Goal: Check status: Verify the current state of an ongoing process or item

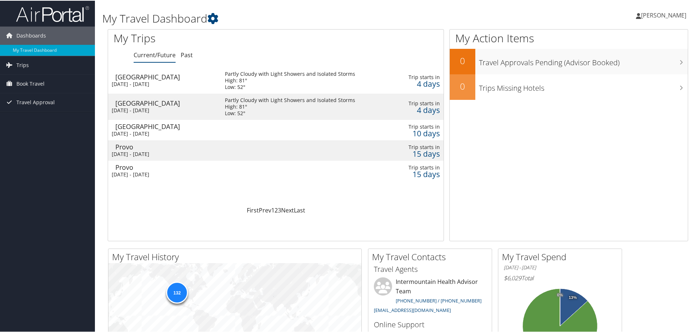
click at [143, 129] on div "[GEOGRAPHIC_DATA]" at bounding box center [166, 126] width 102 height 7
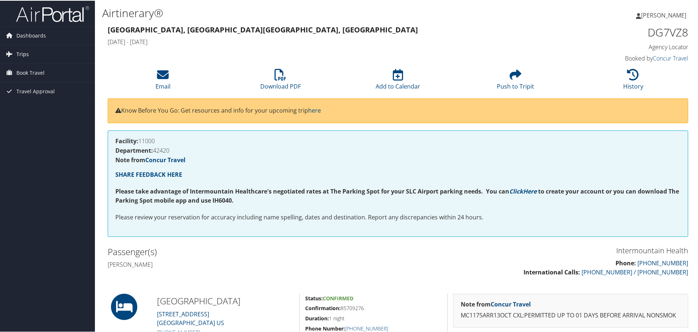
click at [17, 54] on span "Trips" at bounding box center [22, 54] width 12 height 18
click at [38, 67] on link "Current/Future Trips" at bounding box center [47, 68] width 95 height 11
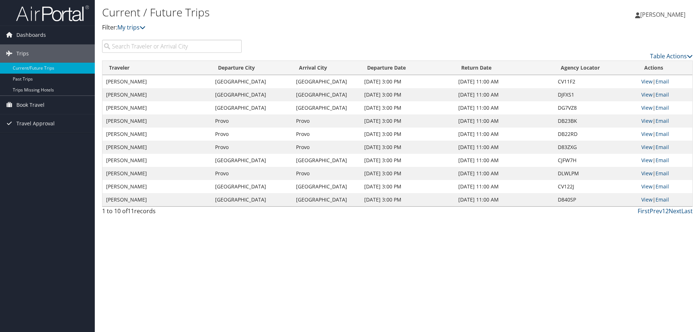
click at [158, 111] on td "AMANDA MARIE STOKES" at bounding box center [157, 107] width 109 height 13
click at [652, 107] on link "View" at bounding box center [647, 107] width 11 height 7
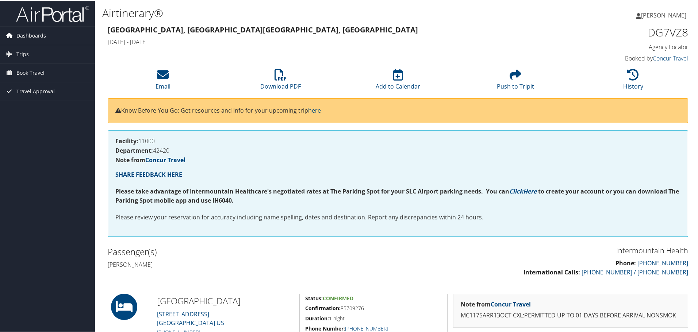
click at [28, 36] on span "Dashboards" at bounding box center [31, 35] width 30 height 18
click at [30, 49] on link "My Travel Dashboard" at bounding box center [47, 49] width 95 height 11
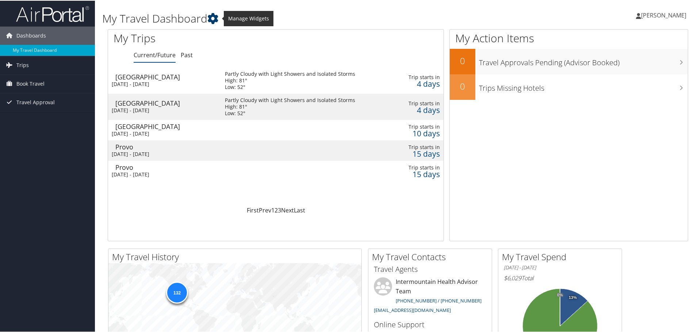
click at [216, 17] on icon at bounding box center [212, 17] width 11 height 11
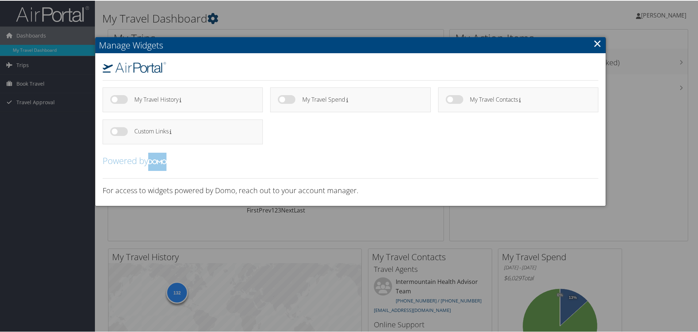
click at [216, 17] on div at bounding box center [350, 166] width 700 height 332
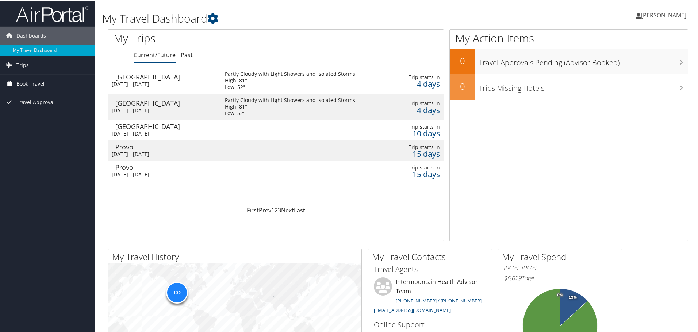
click at [22, 82] on span "Book Travel" at bounding box center [30, 83] width 28 height 18
click at [50, 117] on link "Book/Manage Online Trips" at bounding box center [47, 119] width 95 height 11
